Goal: Information Seeking & Learning: Understand process/instructions

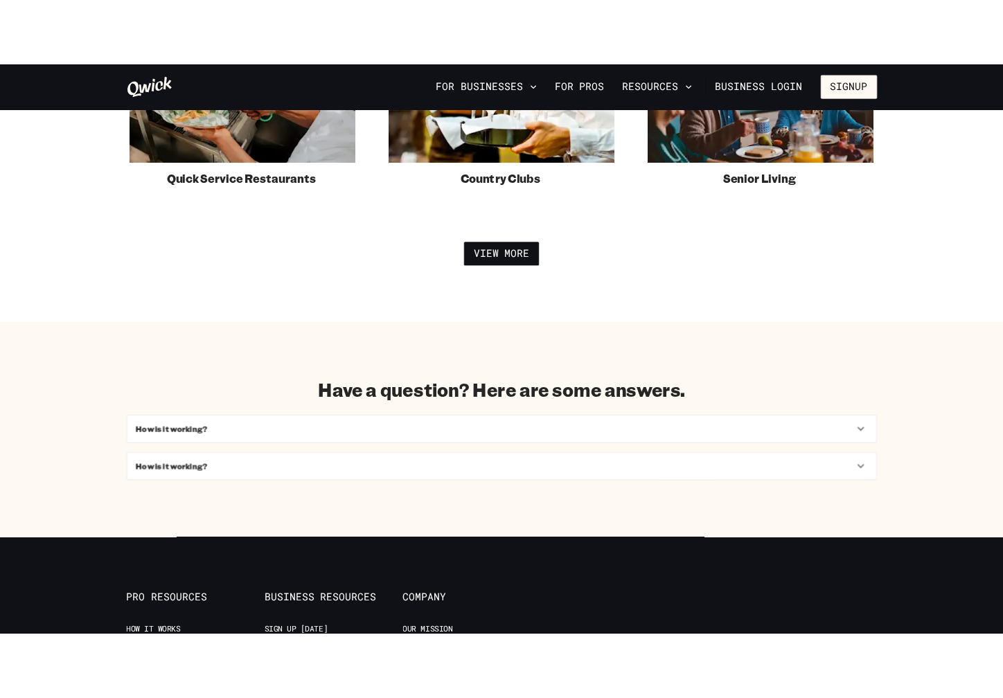
scroll to position [3224, 0]
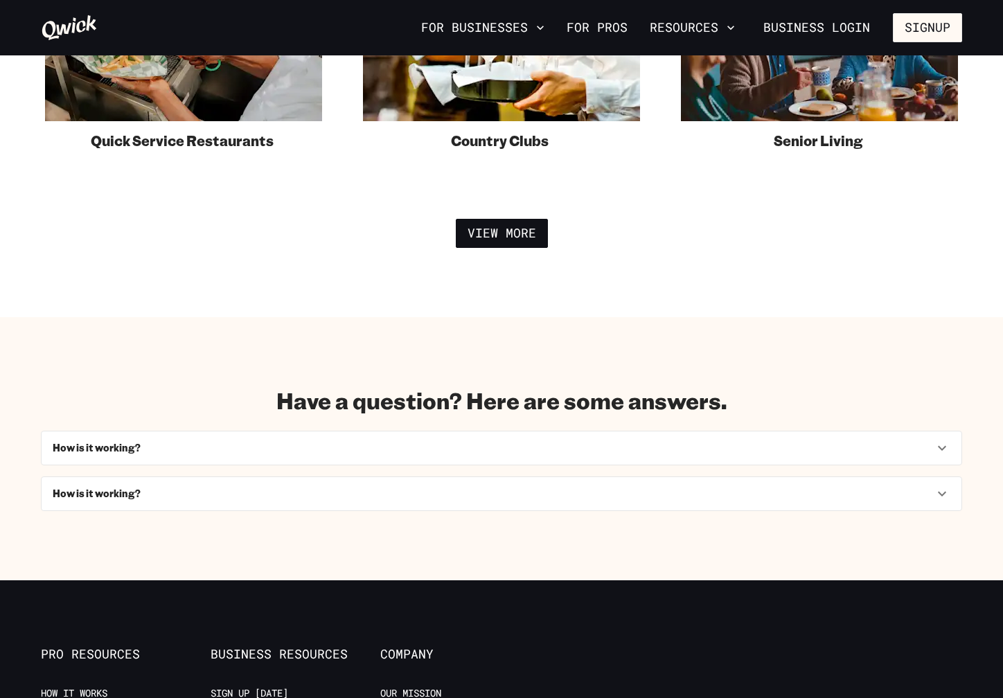
click at [859, 451] on div "How is it working?" at bounding box center [493, 448] width 881 height 12
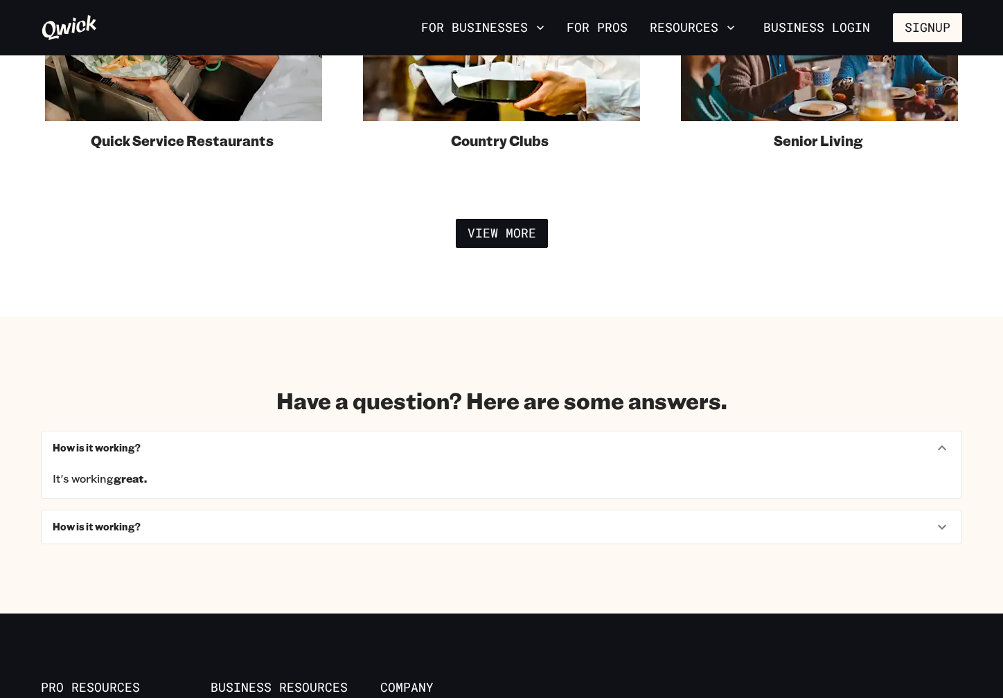
click at [851, 451] on div "How is it working?" at bounding box center [493, 448] width 881 height 12
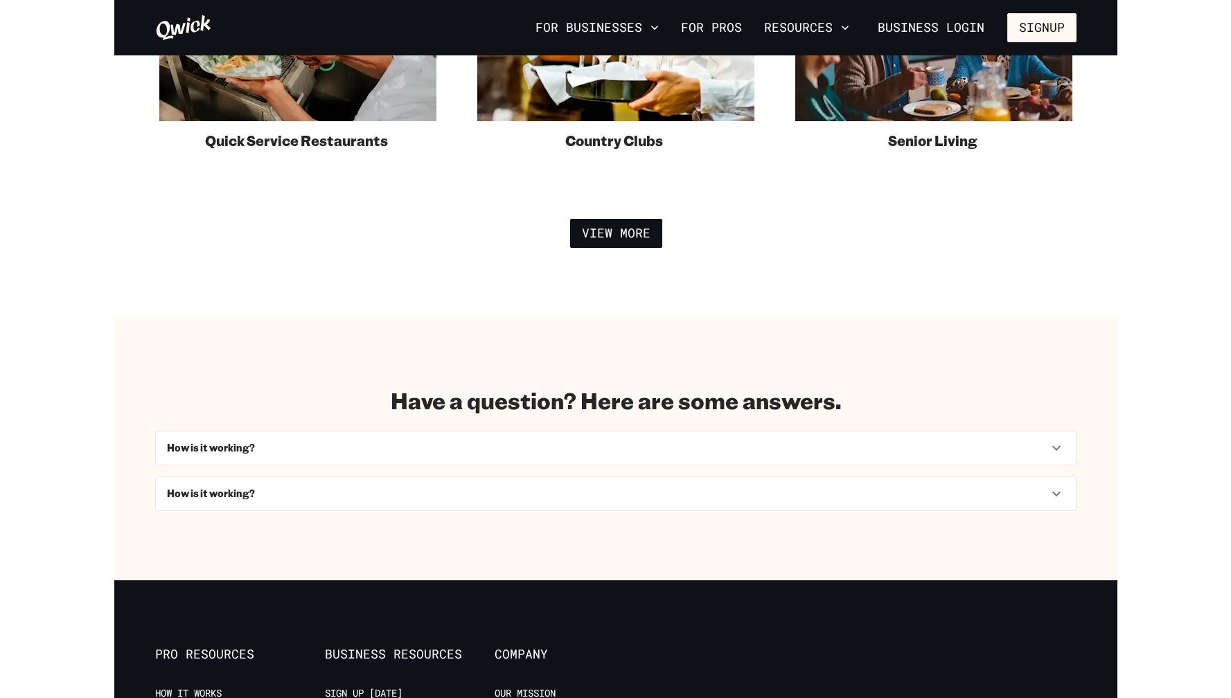
scroll to position [3316, 0]
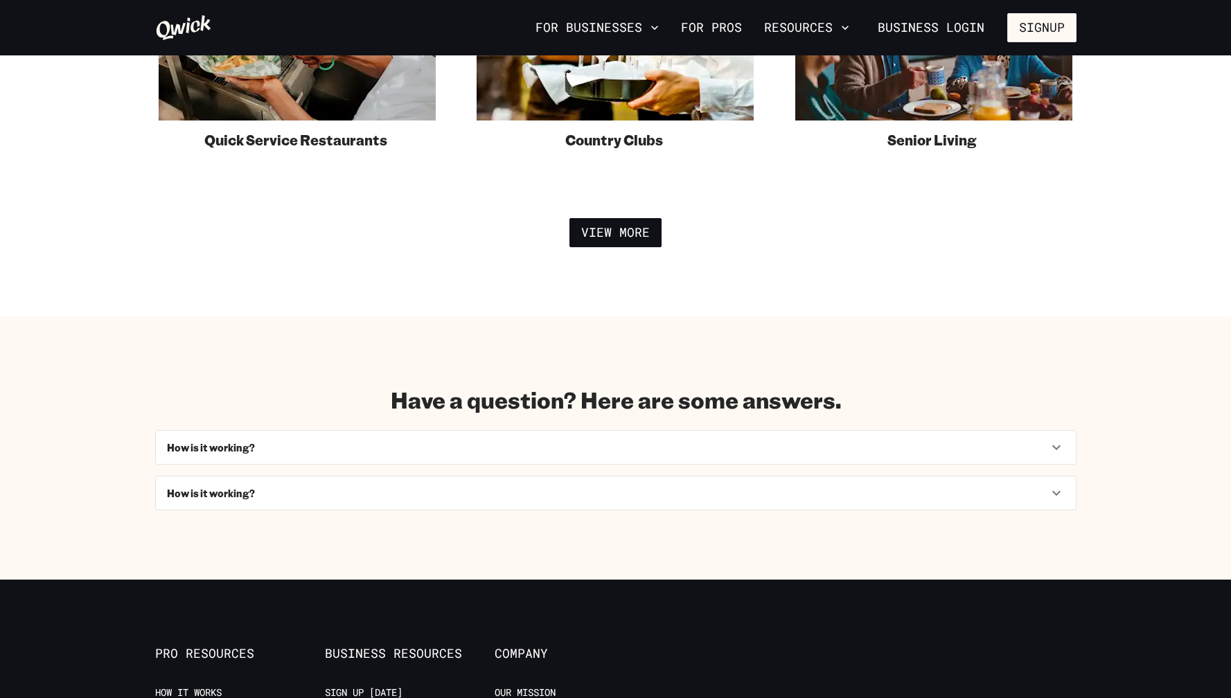
click at [243, 447] on h6 "How is it working?" at bounding box center [211, 448] width 88 height 12
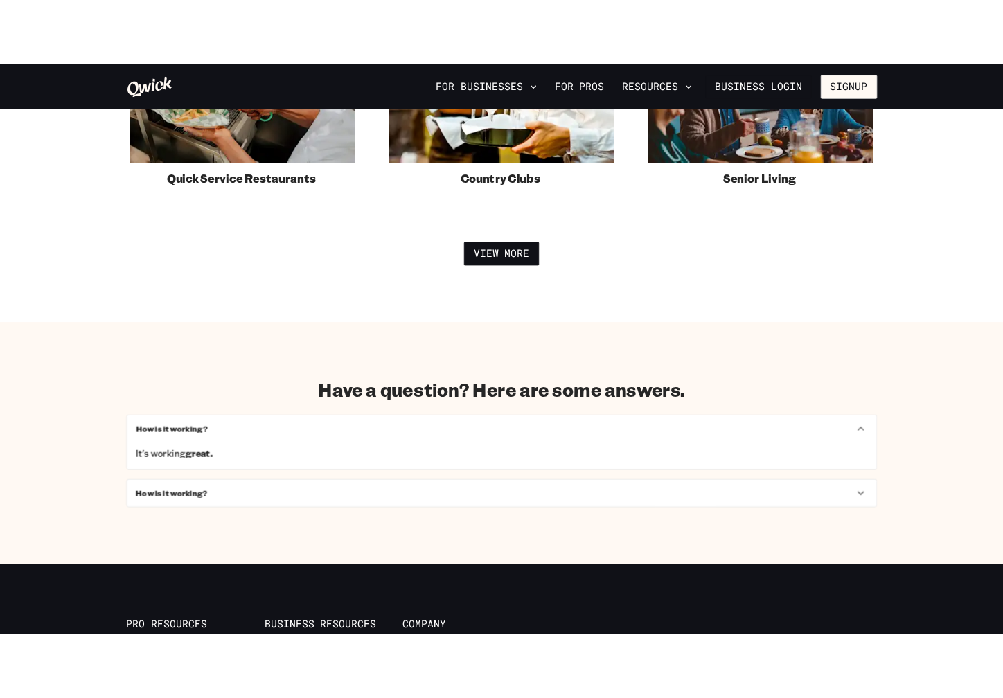
scroll to position [3224, 0]
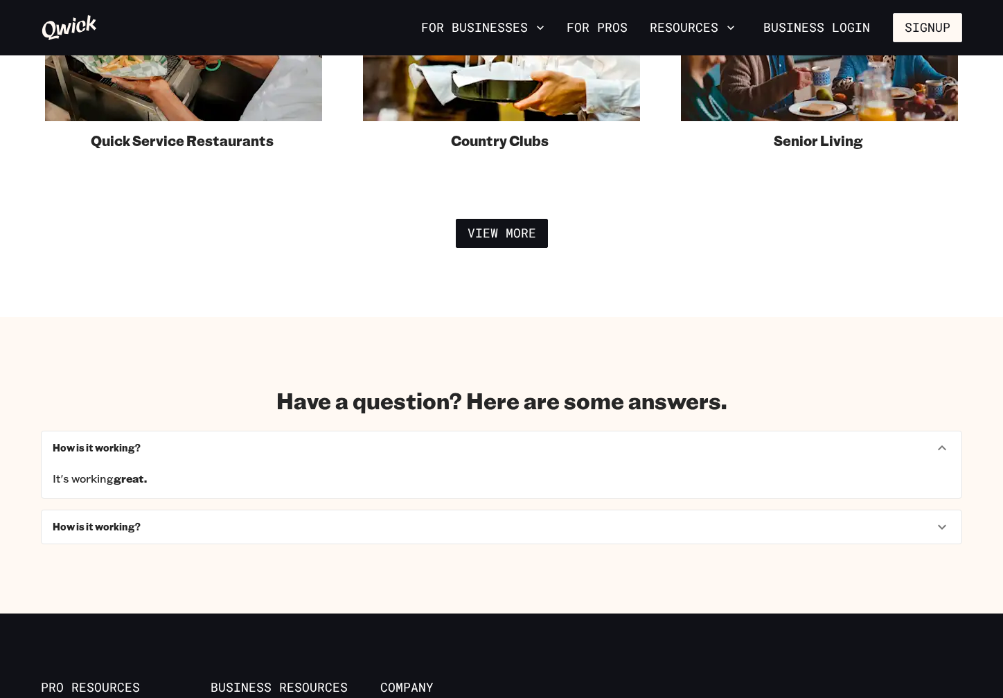
click at [127, 448] on h6 "How is it working?" at bounding box center [97, 448] width 88 height 12
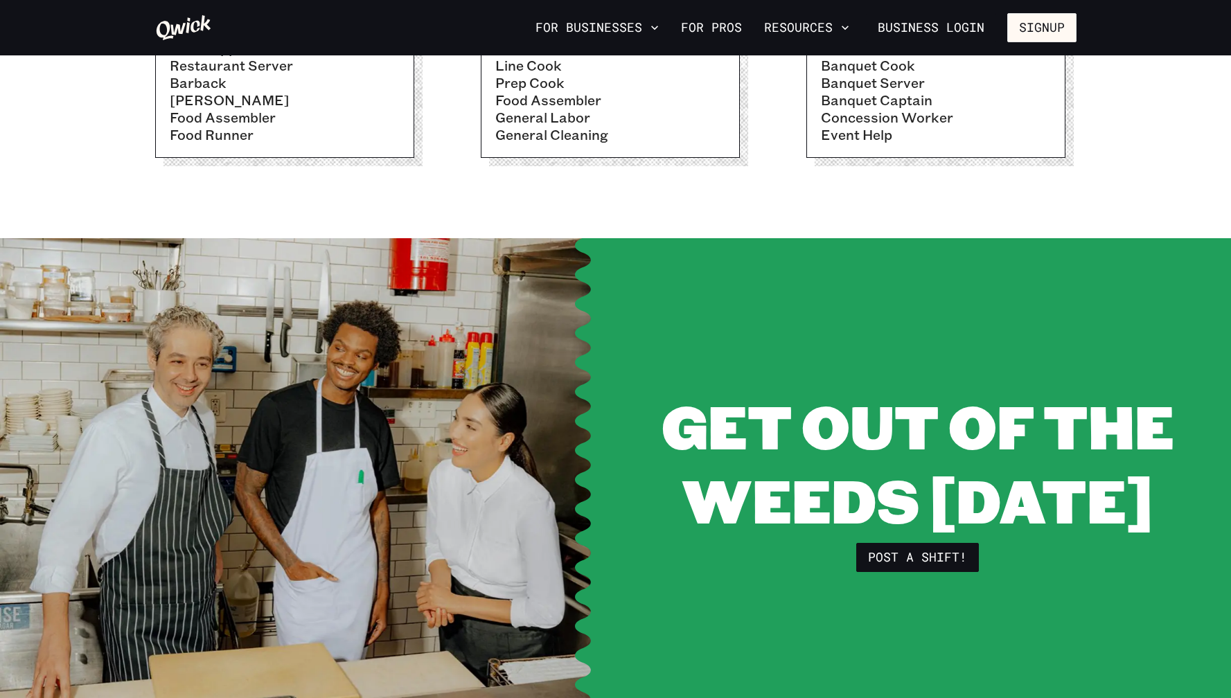
scroll to position [490, 0]
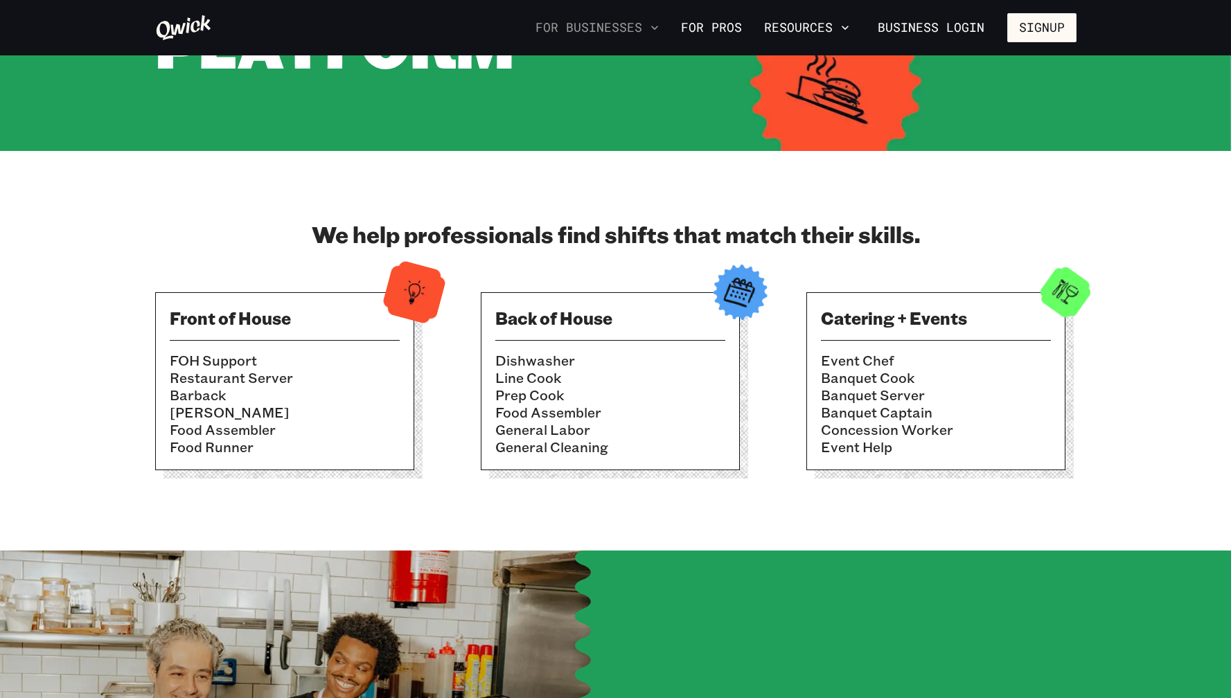
click at [658, 28] on icon "button" at bounding box center [654, 28] width 7 height 4
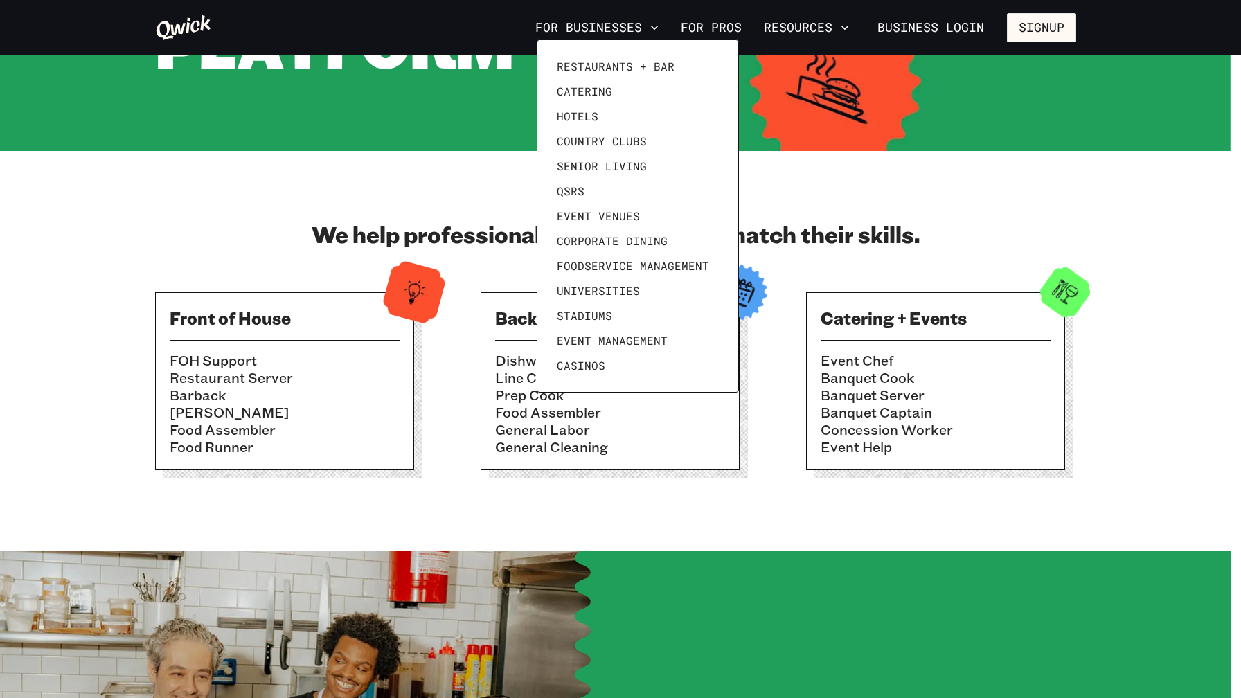
click at [740, 30] on div at bounding box center [620, 349] width 1241 height 698
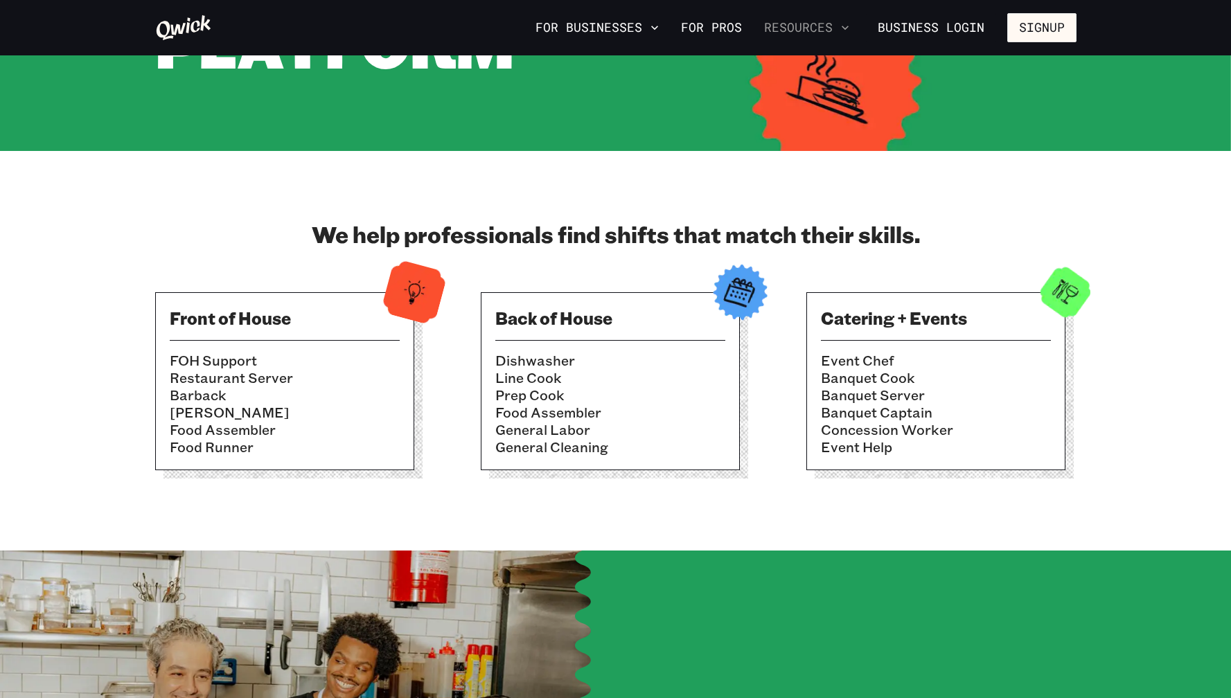
click at [828, 31] on button "Resources" at bounding box center [806, 28] width 96 height 24
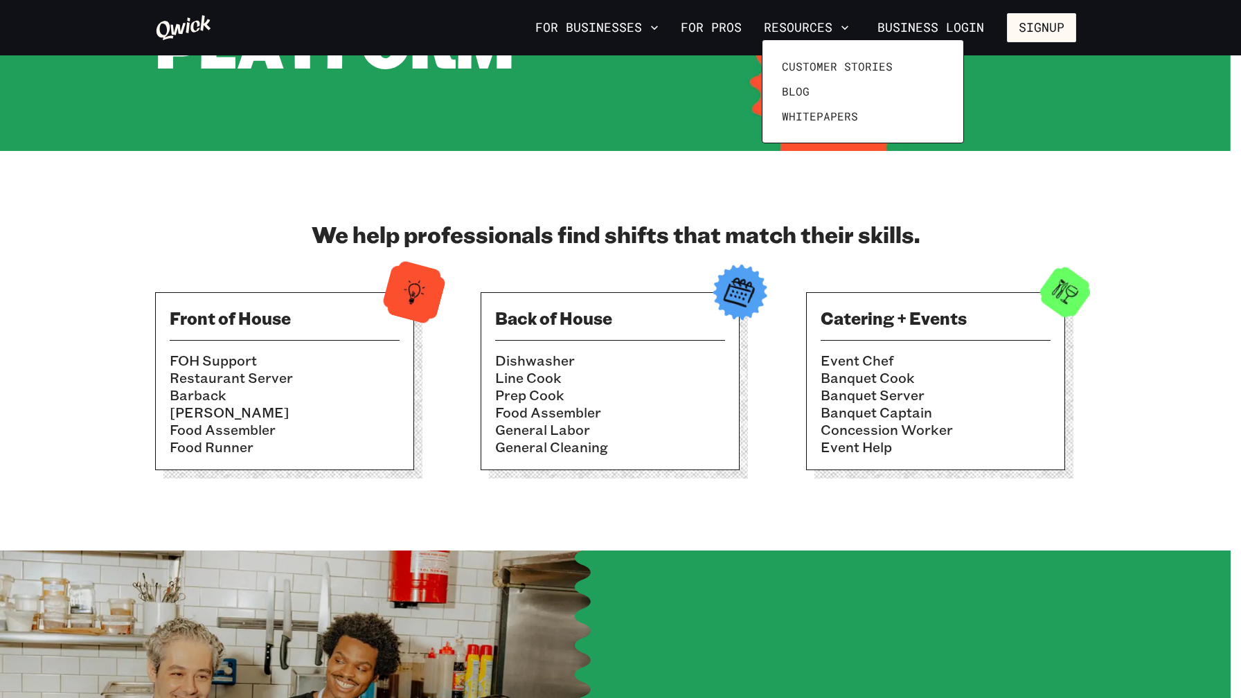
click at [720, 205] on div at bounding box center [620, 349] width 1241 height 698
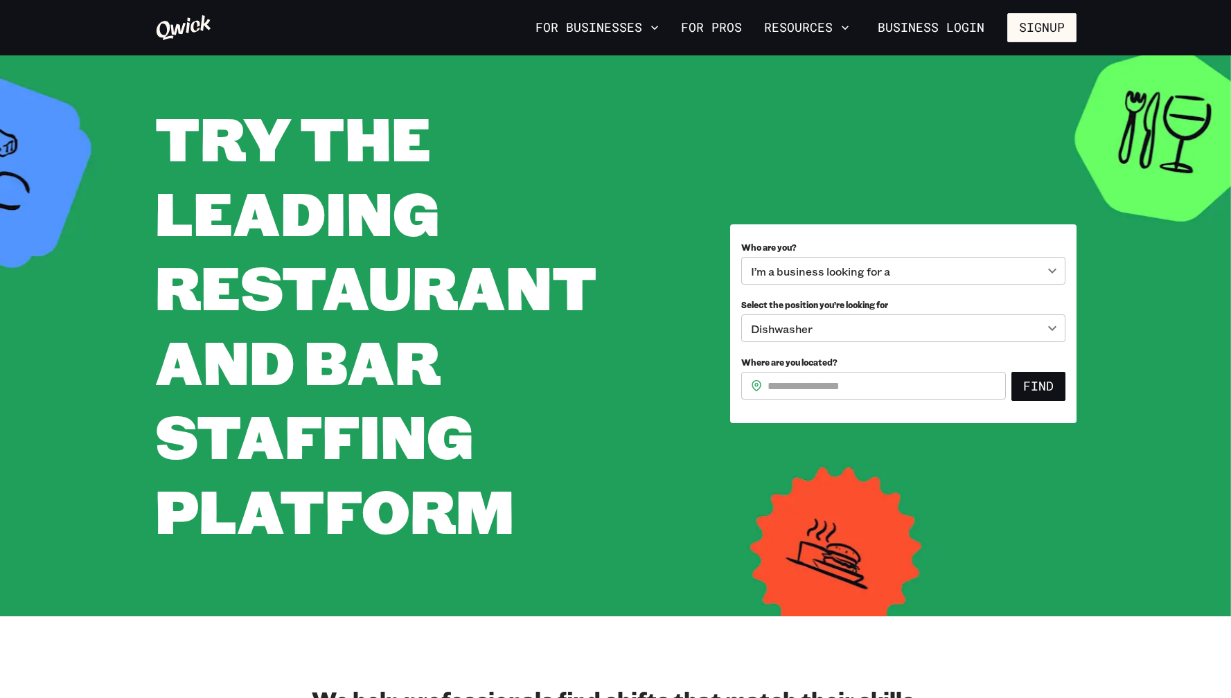
scroll to position [2, 0]
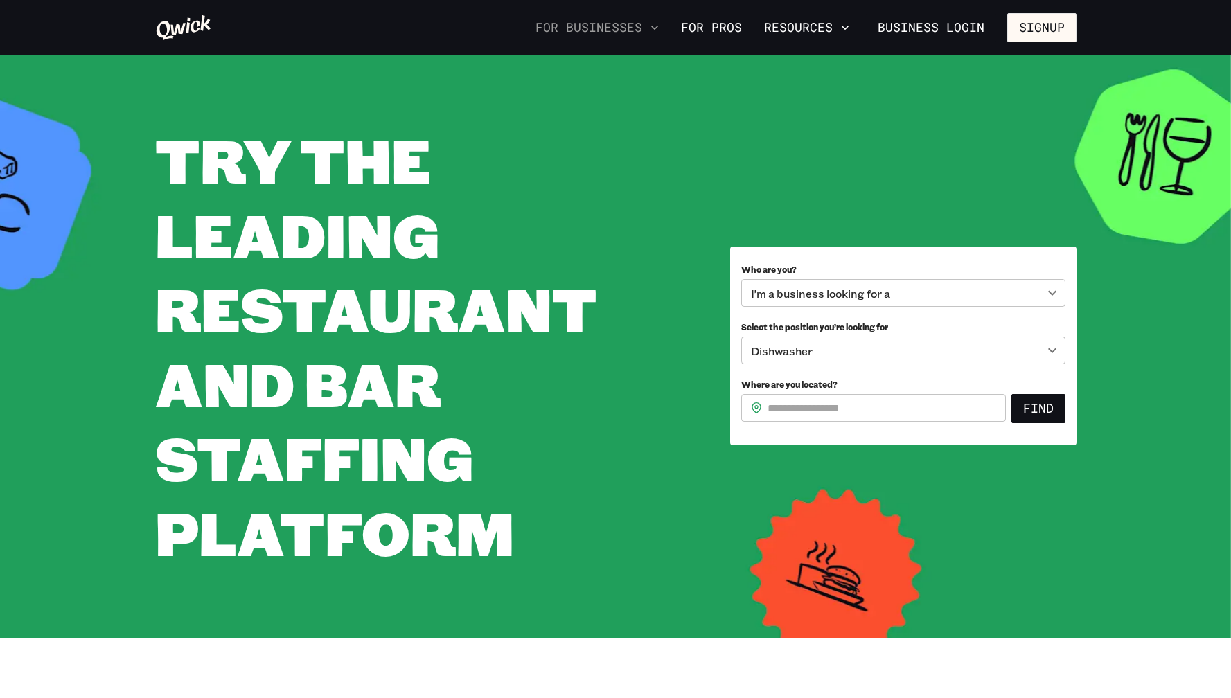
click at [590, 24] on button "For Businesses" at bounding box center [597, 28] width 134 height 24
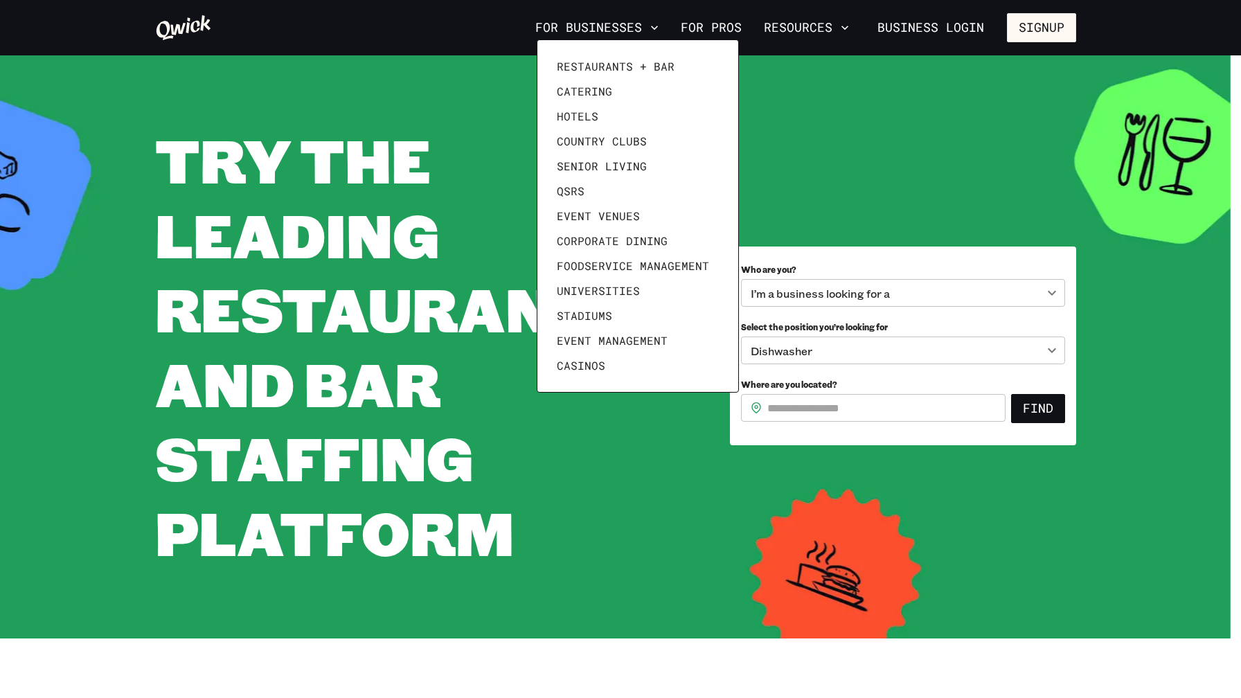
click at [730, 24] on div at bounding box center [620, 349] width 1241 height 698
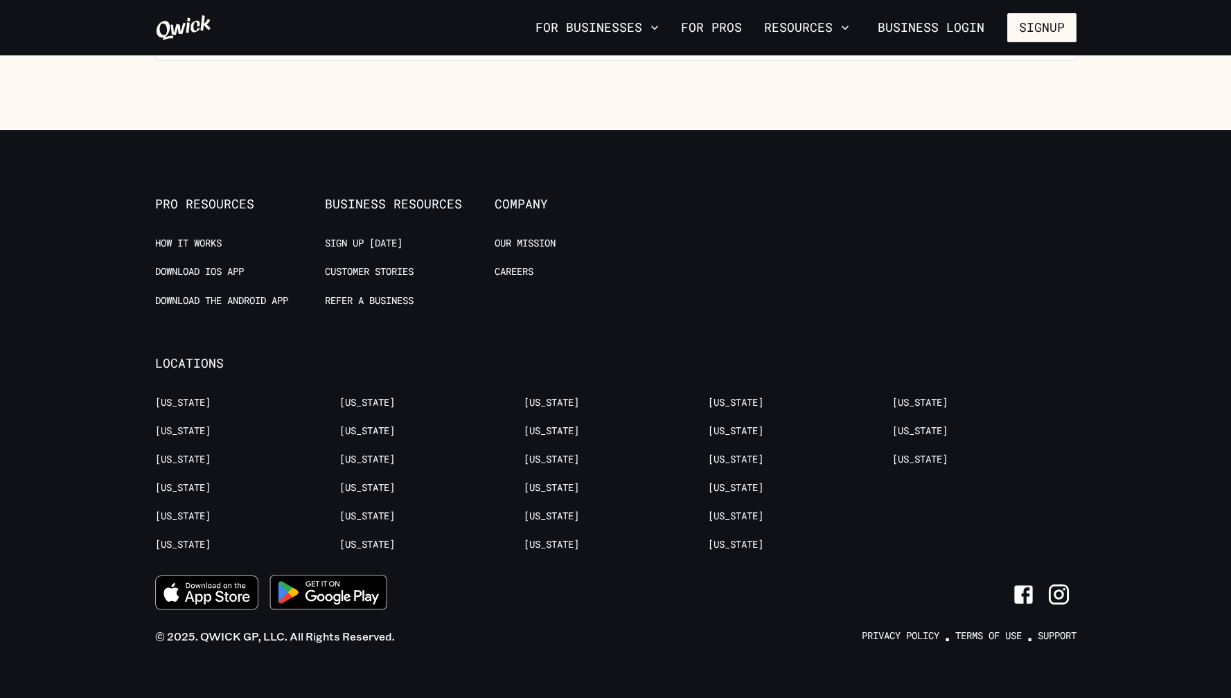
scroll to position [3781, 0]
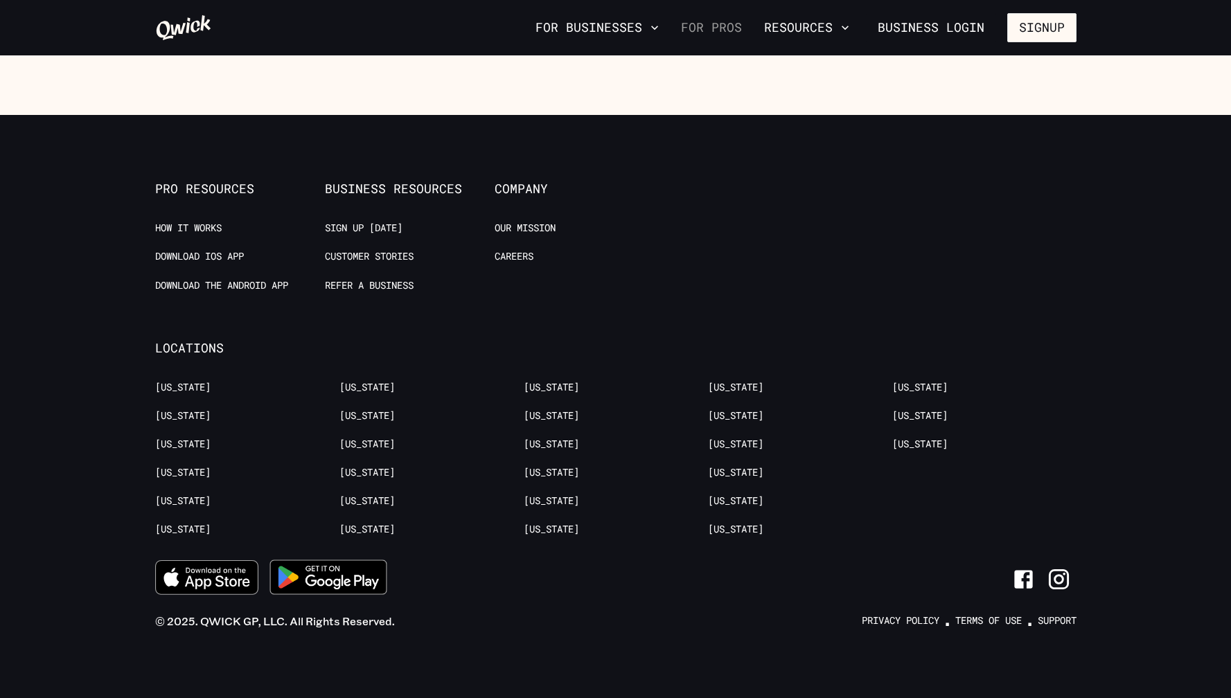
click at [726, 31] on link "For Pros" at bounding box center [711, 28] width 72 height 24
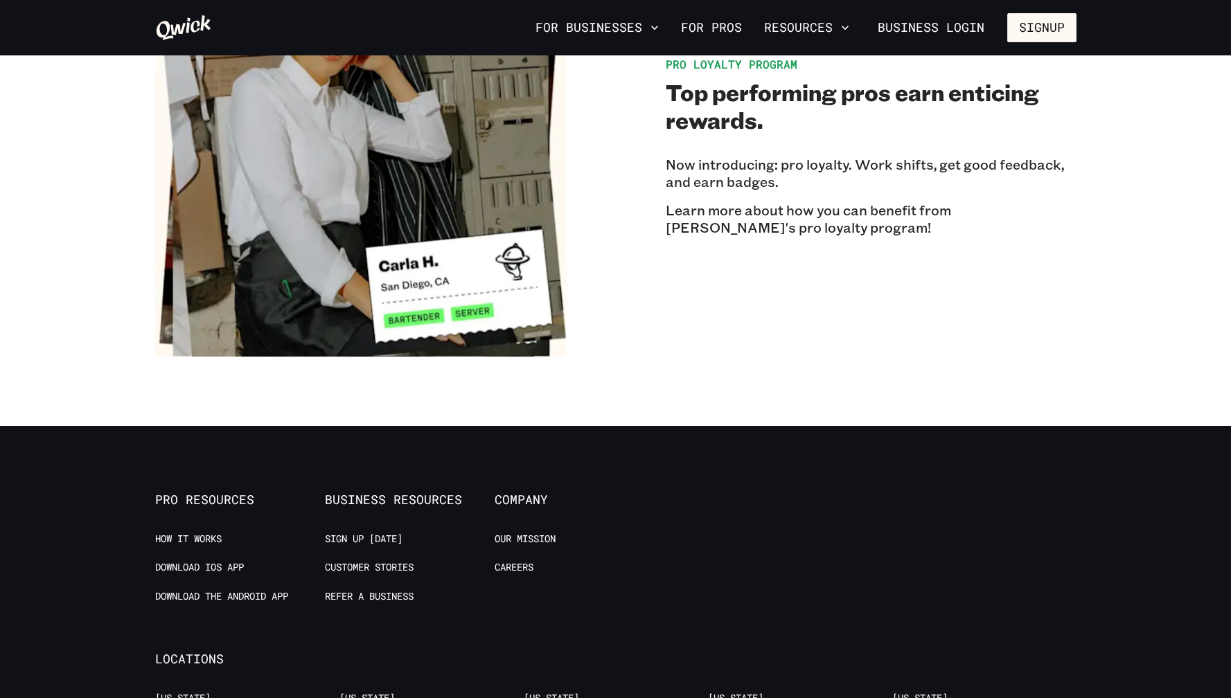
scroll to position [2444, 0]
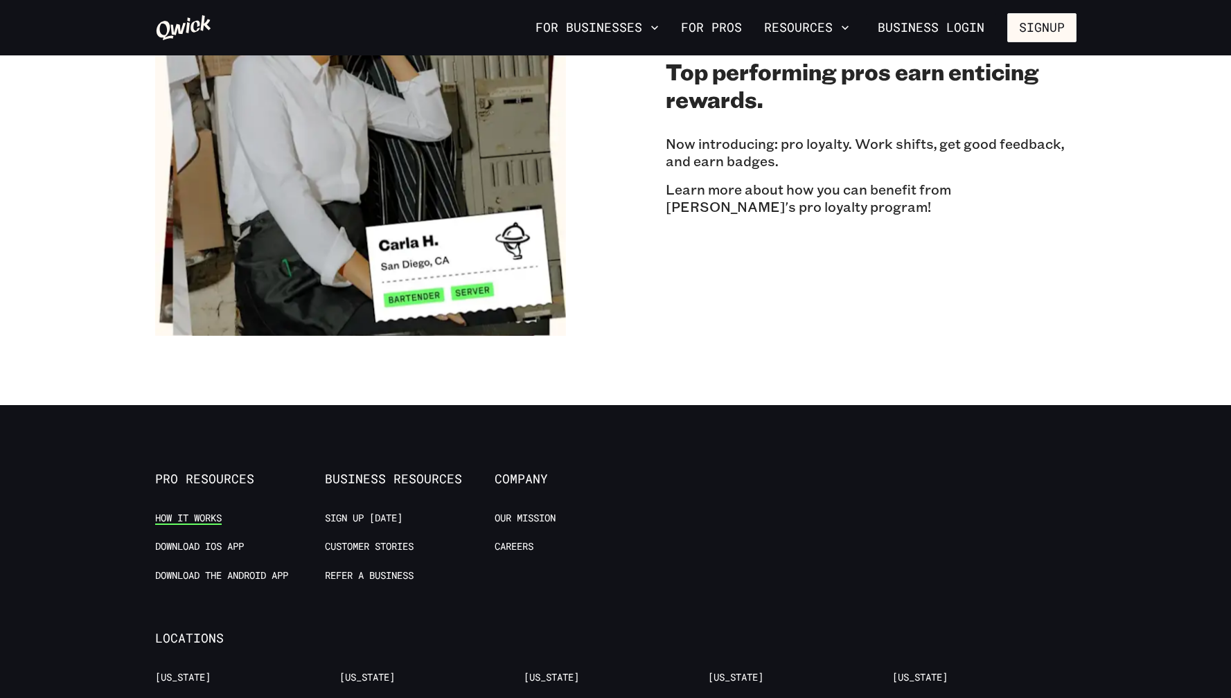
click at [220, 512] on link "How it Works" at bounding box center [188, 518] width 66 height 13
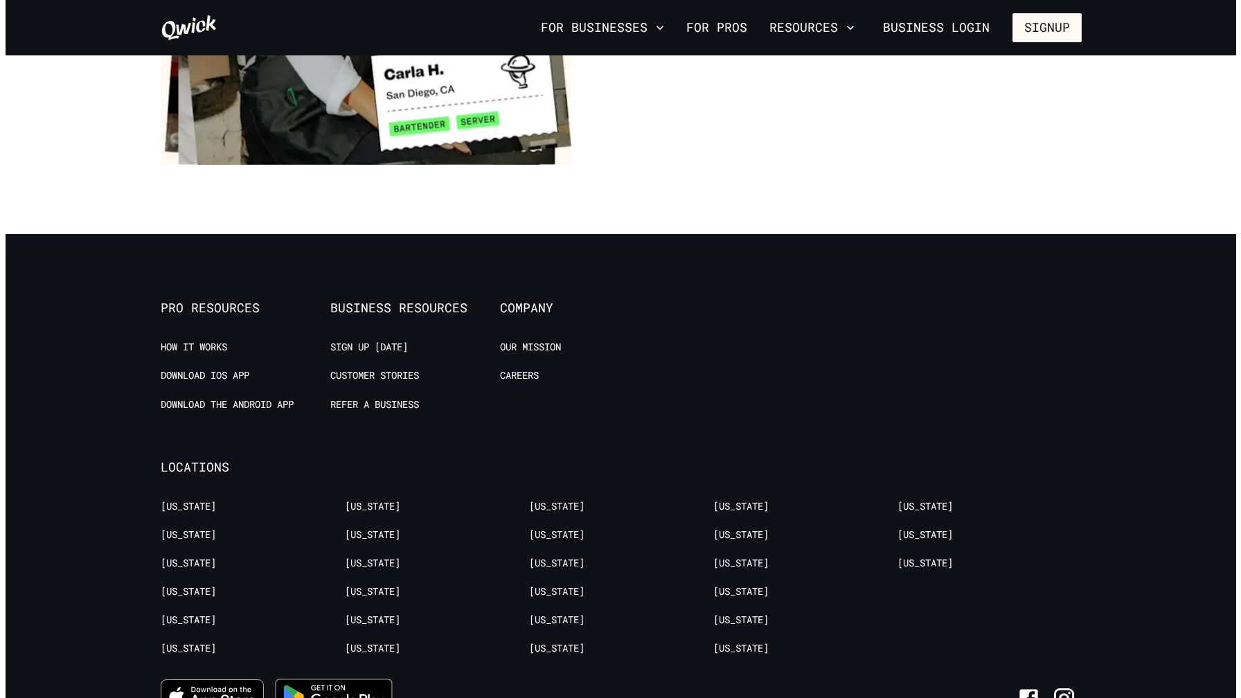
scroll to position [2719, 0]
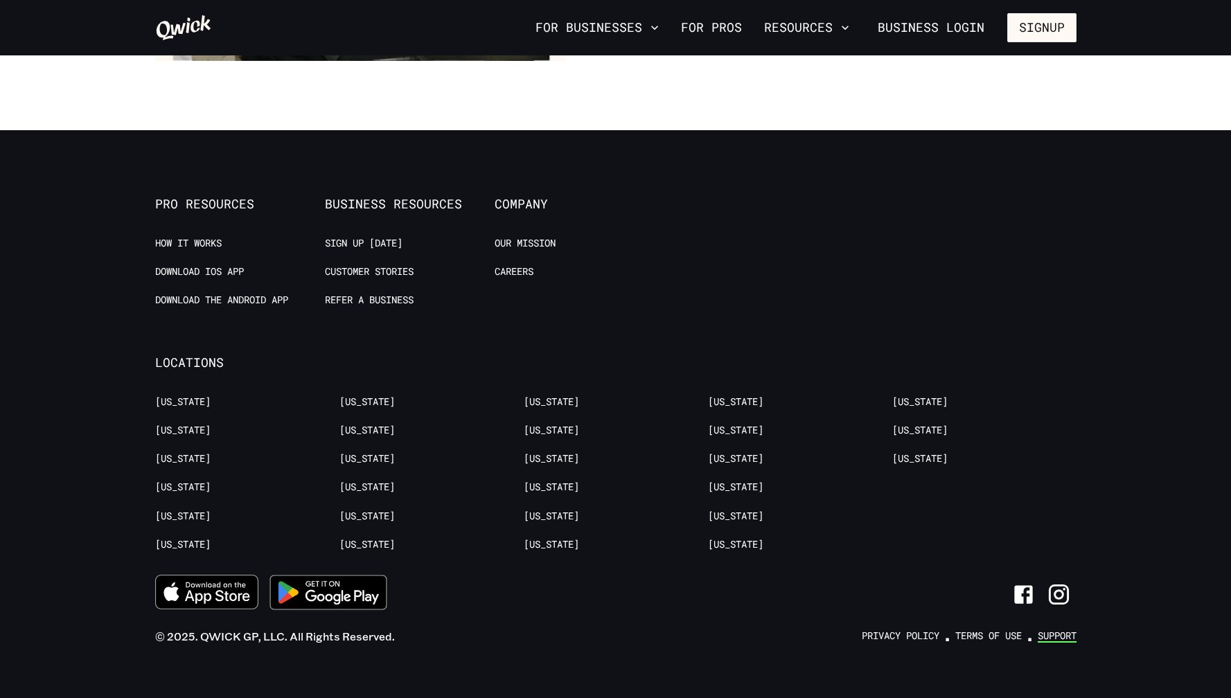
click at [1059, 630] on link "Support" at bounding box center [1057, 636] width 39 height 13
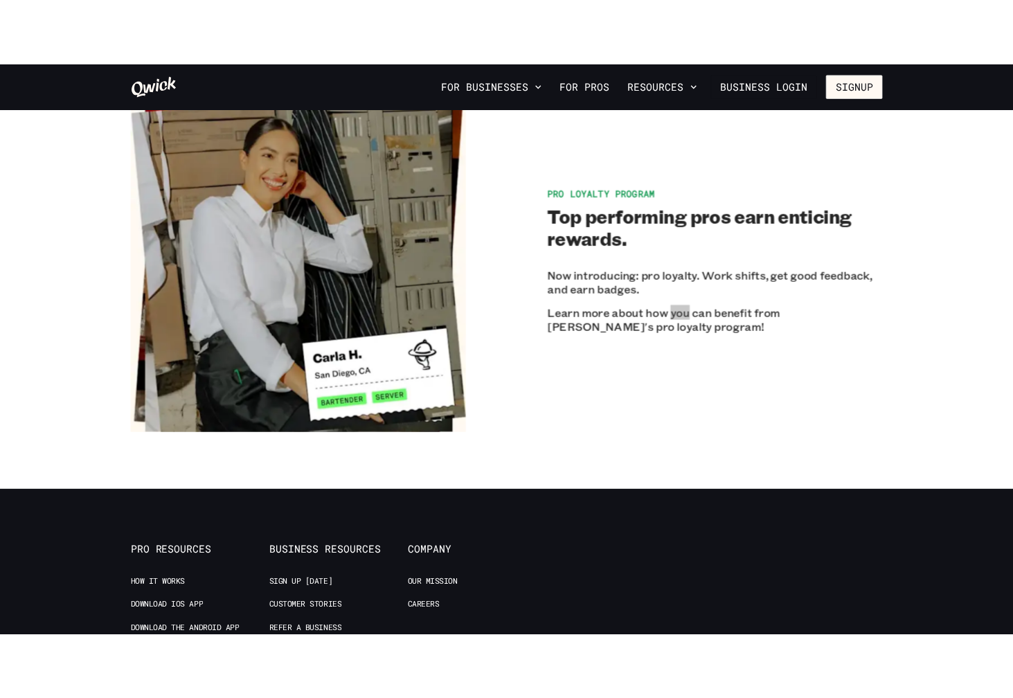
scroll to position [2243, 0]
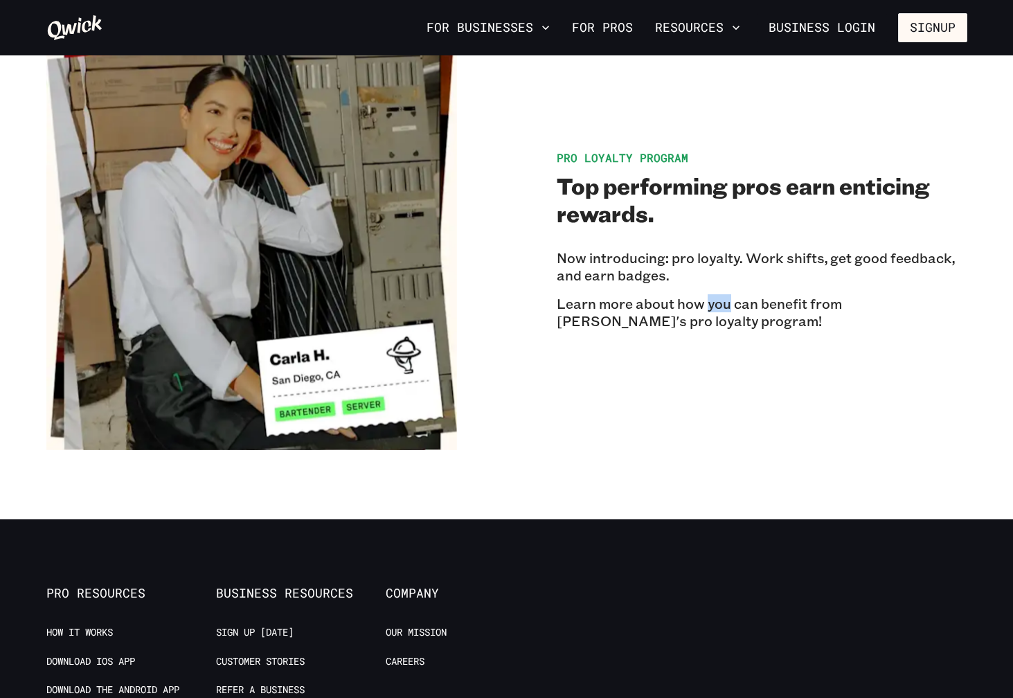
click at [216, 313] on img at bounding box center [251, 244] width 411 height 411
click at [505, 220] on div "Pro Loyalty Program Top performing pros earn enticing rewards. Now introducing:…" at bounding box center [506, 244] width 921 height 411
click at [889, 193] on h2 "Top performing pros earn enticing rewards." at bounding box center [762, 199] width 411 height 55
click at [954, 258] on p "Now introducing: pro loyalty. Work shifts, get good feedback, and earn badges." at bounding box center [762, 266] width 411 height 35
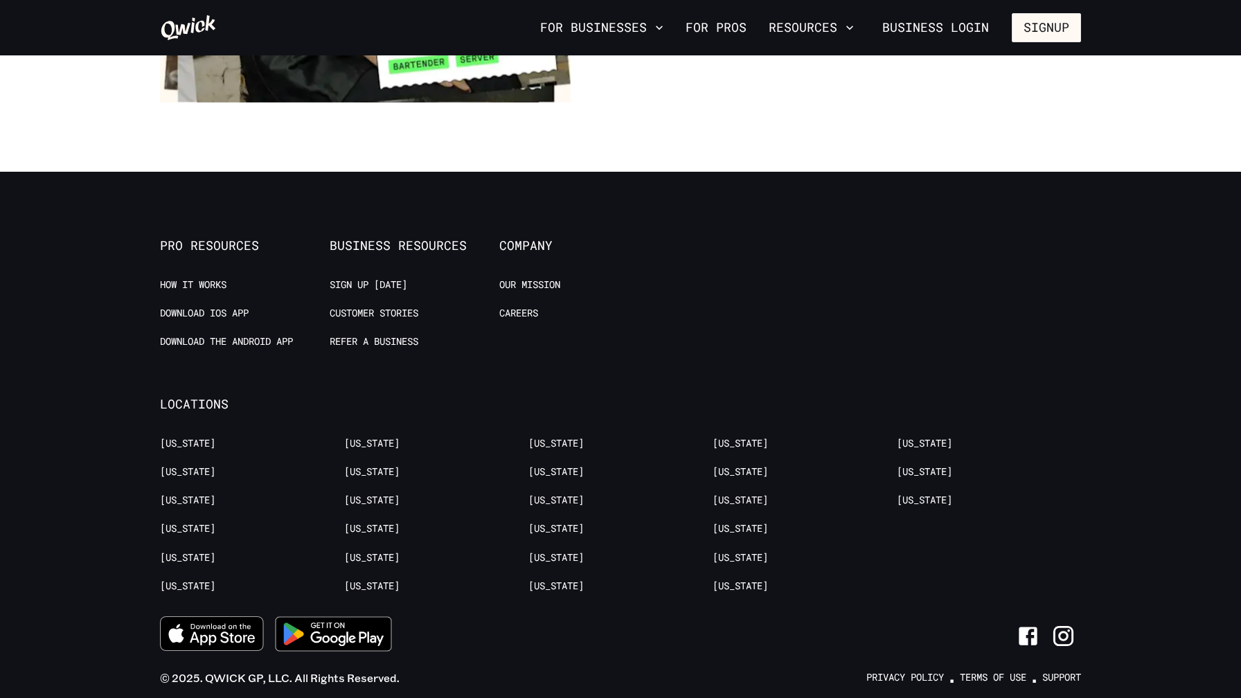
scroll to position [2724, 0]
